Goal: Find contact information: Find contact information

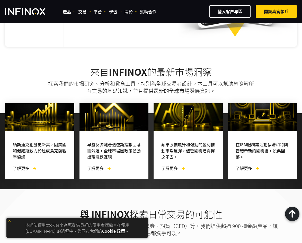
click at [10, 221] on img at bounding box center [10, 221] width 4 height 4
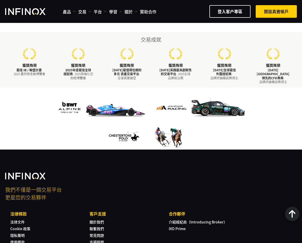
scroll to position [1793, 0]
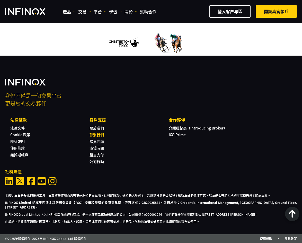
click at [98, 132] on link "聯繫我們" at bounding box center [97, 134] width 14 height 5
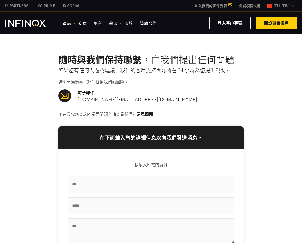
click at [173, 90] on div "電子郵件 support.asia@infinox.com" at bounding box center [150, 96] width 185 height 14
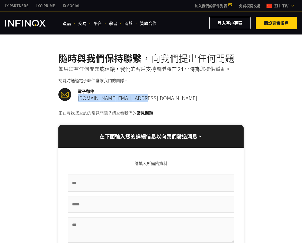
drag, startPoint x: 147, startPoint y: 97, endPoint x: 76, endPoint y: 101, distance: 71.2
click at [76, 101] on div "電子郵件 support.asia@infinox.com" at bounding box center [150, 95] width 185 height 14
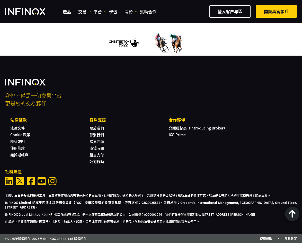
scroll to position [930, 0]
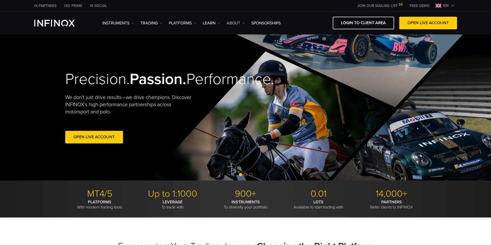
click at [236, 24] on link "ABOUT" at bounding box center [235, 23] width 18 height 6
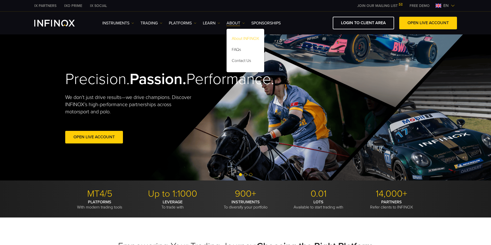
click at [243, 39] on link "About INFINOX" at bounding box center [245, 39] width 38 height 11
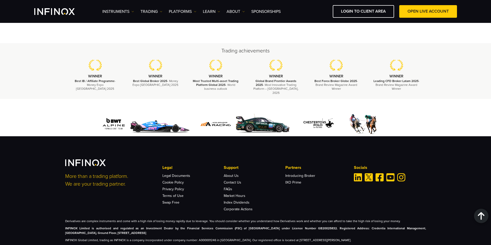
scroll to position [1859, 0]
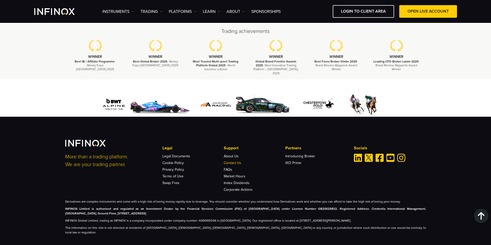
click at [236, 161] on link "Contact Us" at bounding box center [233, 163] width 18 height 4
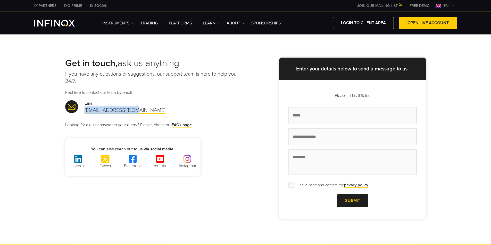
drag, startPoint x: 135, startPoint y: 110, endPoint x: 83, endPoint y: 110, distance: 51.5
click at [83, 110] on div "Email support@infinox.com" at bounding box center [155, 107] width 180 height 14
copy link "support@infinox.com"
